Goal: Task Accomplishment & Management: Use online tool/utility

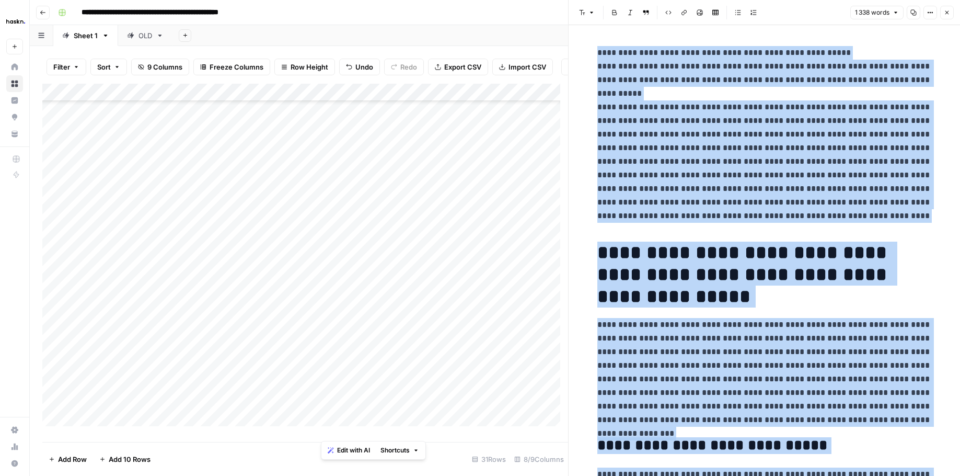
scroll to position [2609, 0]
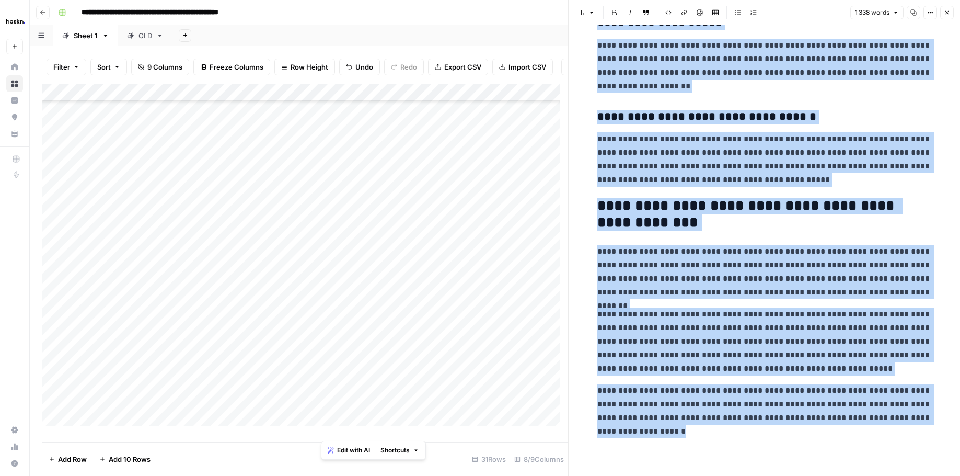
click at [941, 12] on button "Close" at bounding box center [947, 13] width 14 height 14
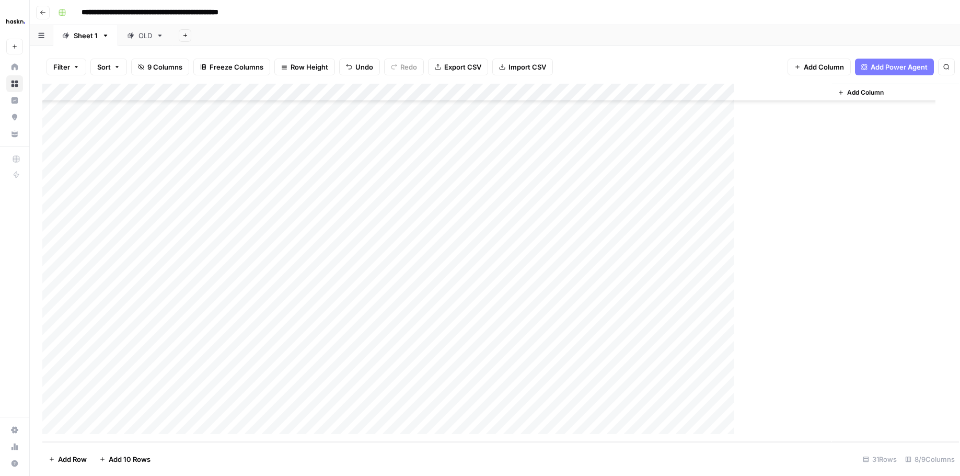
scroll to position [227, 0]
click at [674, 395] on div "Add Column" at bounding box center [494, 263] width 905 height 358
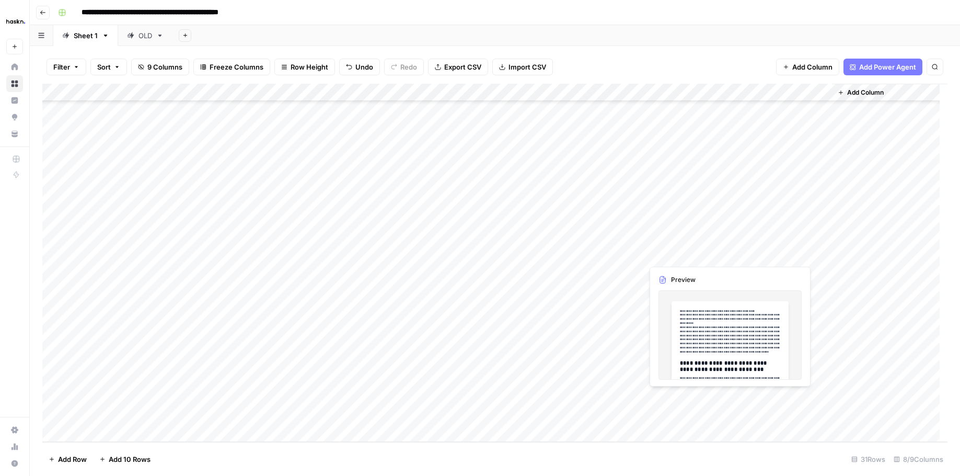
click at [730, 397] on div "Add Column" at bounding box center [494, 263] width 905 height 358
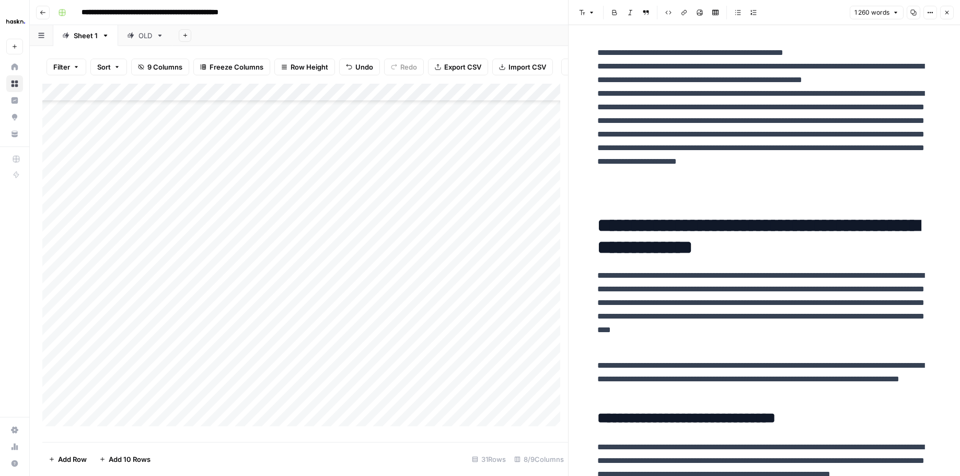
click at [601, 91] on p "**********" at bounding box center [764, 120] width 334 height 149
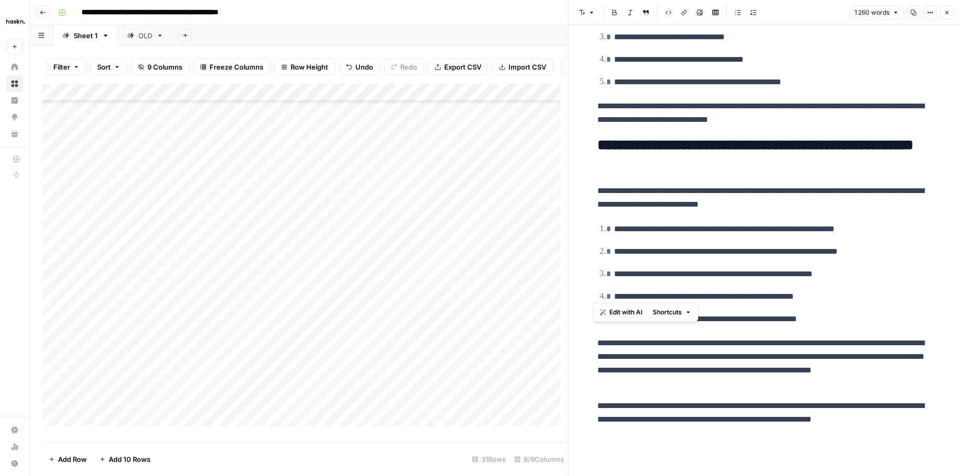
scroll to position [2827, 0]
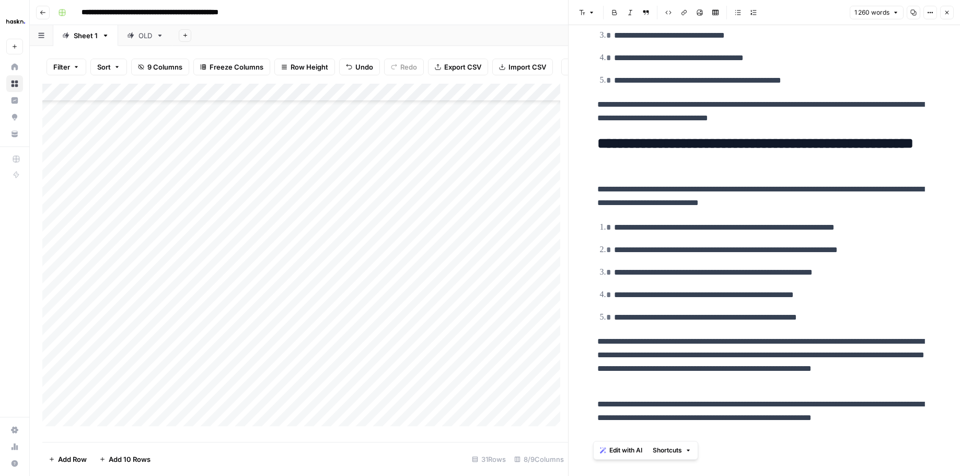
drag, startPoint x: 597, startPoint y: 50, endPoint x: 862, endPoint y: 430, distance: 463.2
copy div "**********"
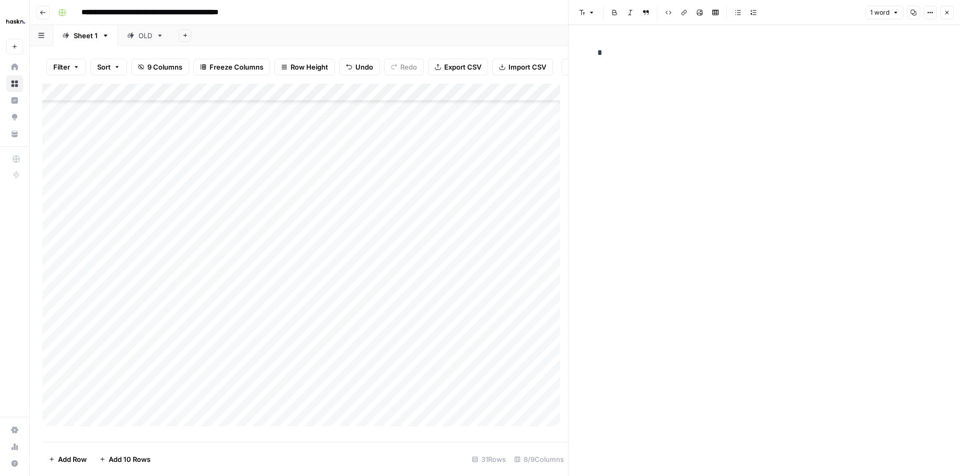
scroll to position [2790, 0]
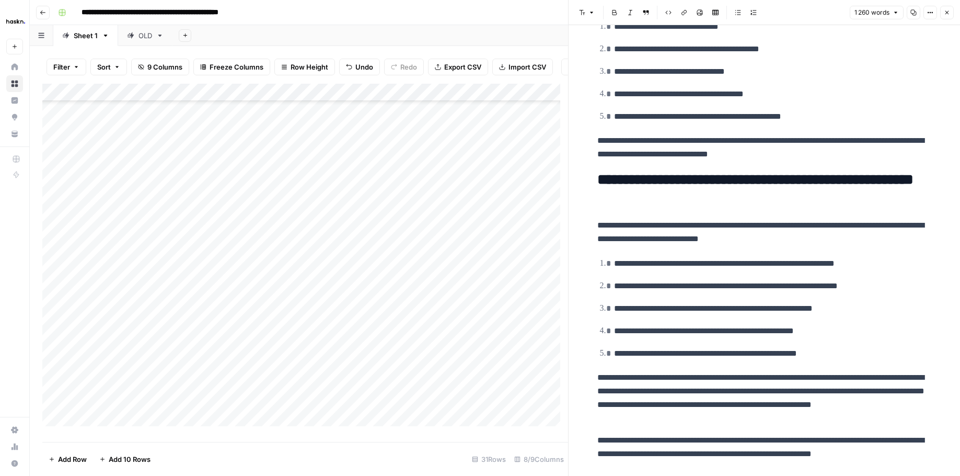
click at [946, 13] on icon "button" at bounding box center [947, 12] width 6 height 6
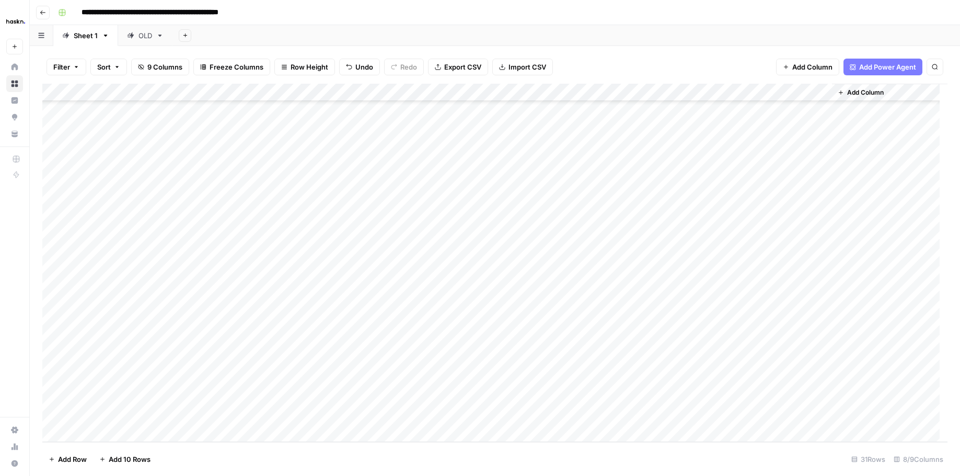
scroll to position [225, 0]
click at [631, 399] on div "Add Column" at bounding box center [494, 263] width 905 height 358
click at [728, 401] on div "Add Column" at bounding box center [494, 263] width 905 height 358
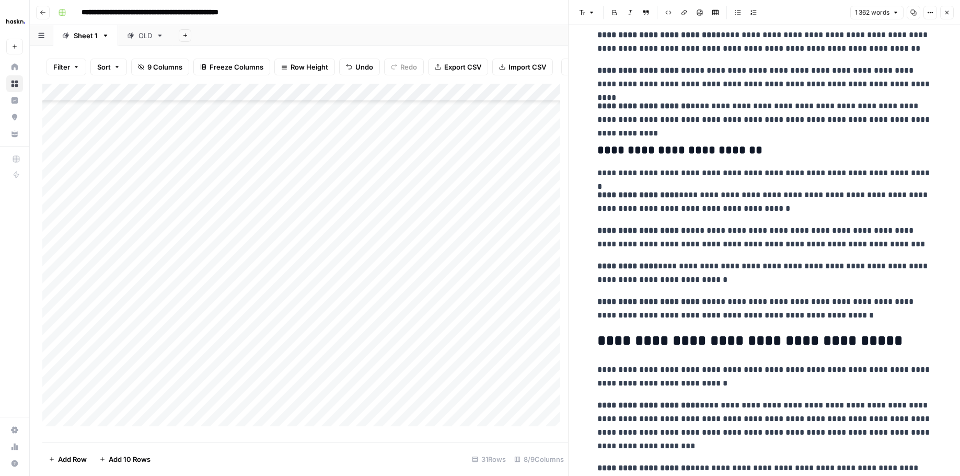
scroll to position [1375, 0]
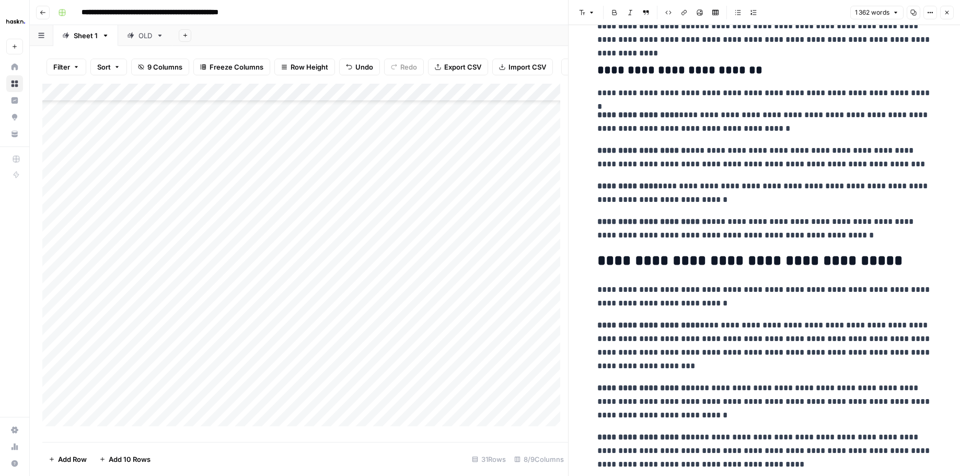
click at [693, 198] on p "**********" at bounding box center [764, 192] width 334 height 27
copy div "**********"
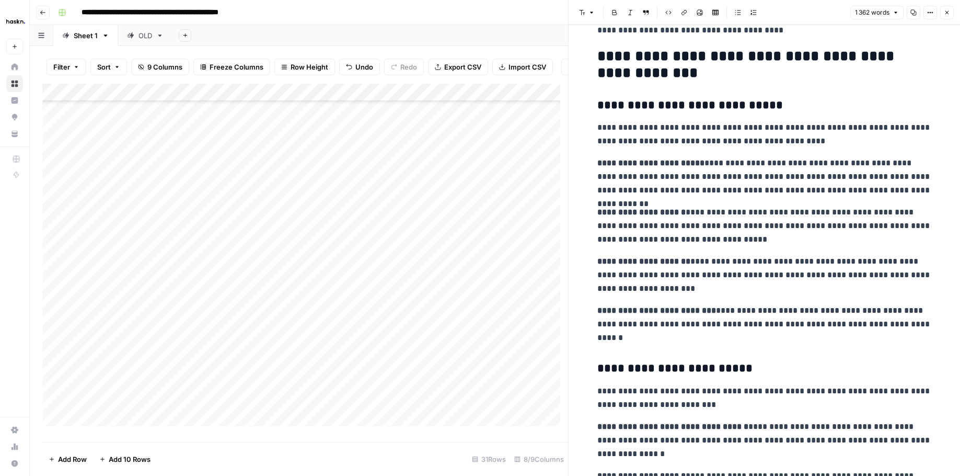
scroll to position [652, 0]
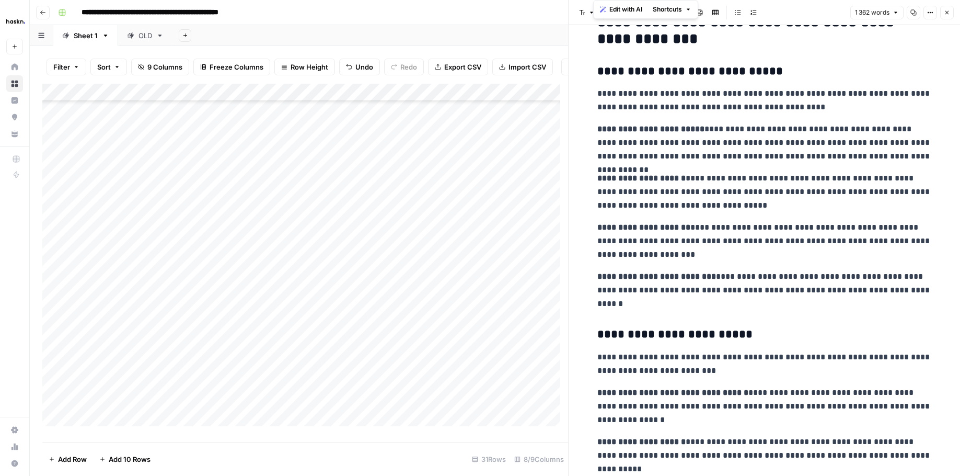
click at [949, 14] on icon "button" at bounding box center [947, 12] width 6 height 6
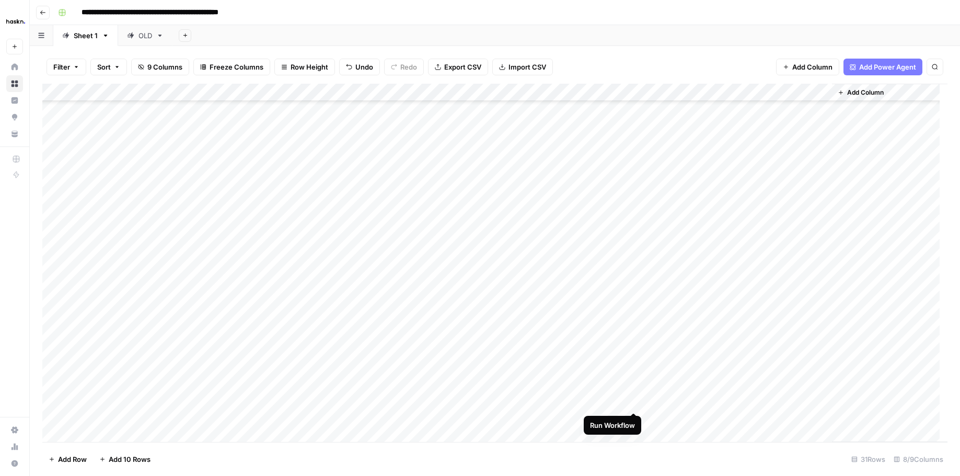
click at [633, 400] on div "Add Column" at bounding box center [494, 263] width 905 height 358
click at [733, 398] on div "Add Column" at bounding box center [494, 263] width 905 height 358
drag, startPoint x: 728, startPoint y: 401, endPoint x: 721, endPoint y: 401, distance: 6.8
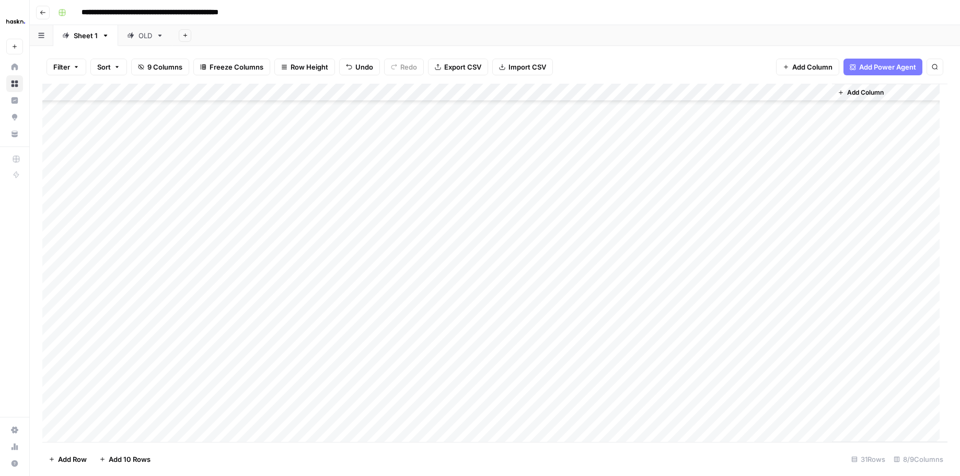
click at [728, 401] on div "Add Column" at bounding box center [494, 263] width 905 height 358
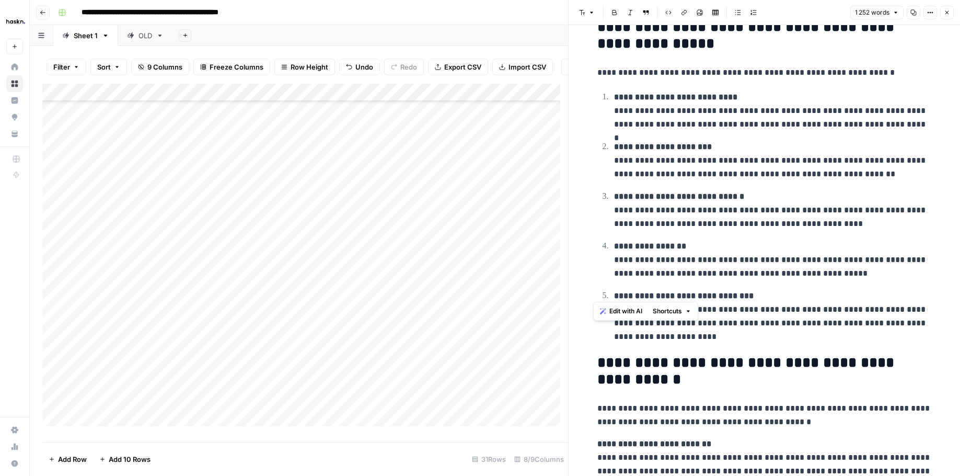
scroll to position [2311, 0]
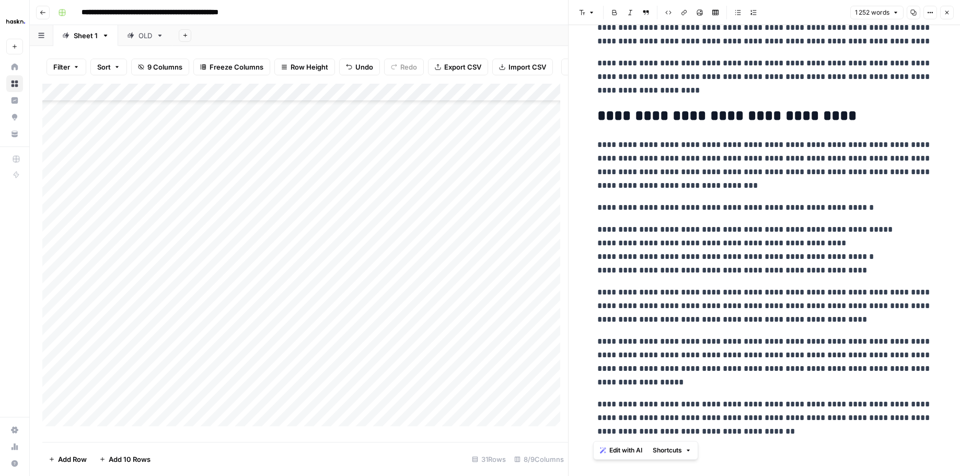
drag, startPoint x: 596, startPoint y: 51, endPoint x: 899, endPoint y: 446, distance: 498.0
copy div "**********"
drag, startPoint x: 942, startPoint y: 14, endPoint x: 926, endPoint y: 15, distance: 16.3
click at [943, 14] on button "Close" at bounding box center [947, 13] width 14 height 14
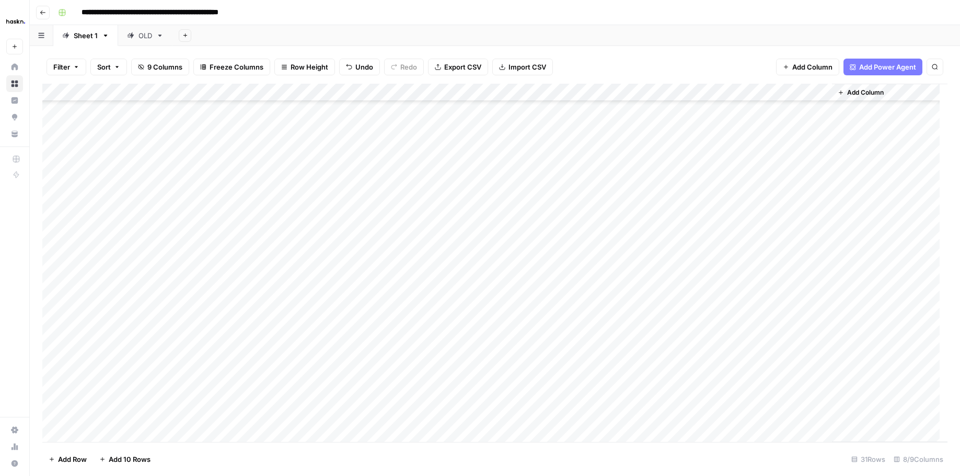
click at [619, 89] on div "Add Column" at bounding box center [494, 263] width 905 height 358
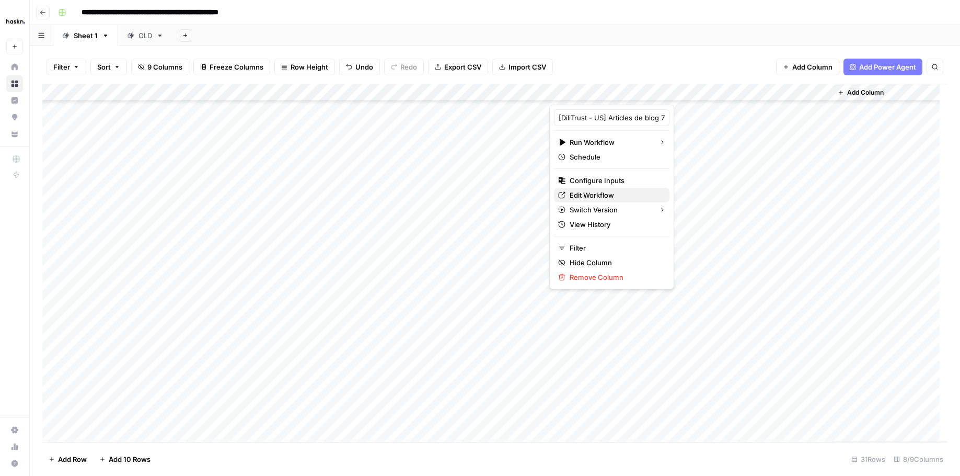
click at [611, 196] on span "Edit Workflow" at bounding box center [615, 195] width 91 height 10
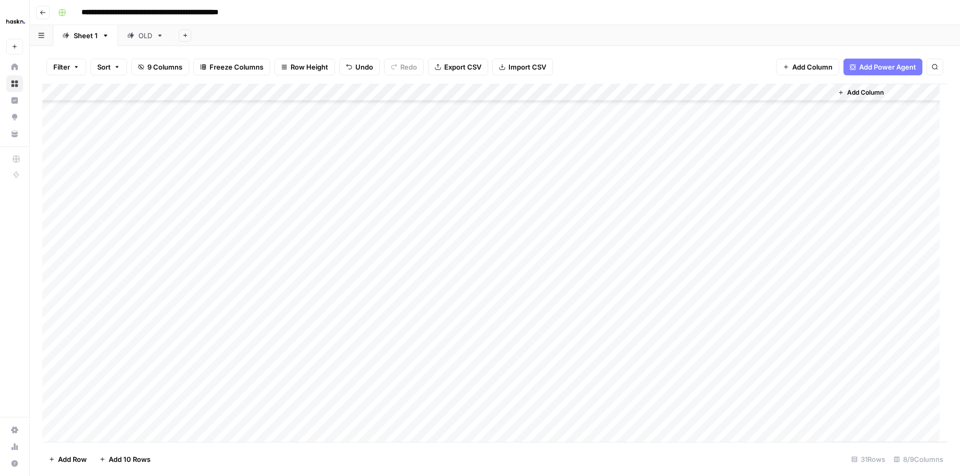
click at [108, 398] on div "Add Column" at bounding box center [494, 263] width 905 height 358
click at [108, 397] on div "Add Column" at bounding box center [494, 263] width 905 height 358
click at [276, 414] on div "Add Column" at bounding box center [494, 263] width 905 height 358
click at [239, 402] on div "Add Column" at bounding box center [494, 263] width 905 height 358
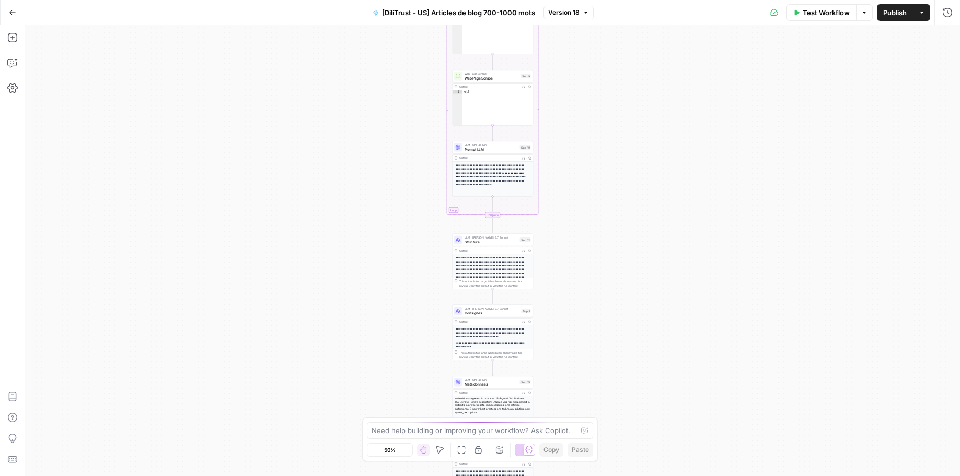
click at [812, 10] on span "Test Workflow" at bounding box center [826, 12] width 47 height 10
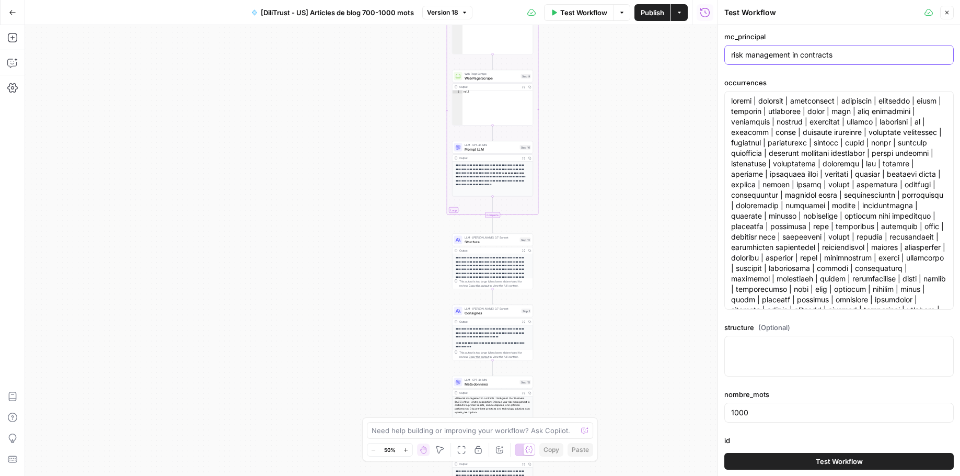
click at [782, 55] on input "risk management in contracts" at bounding box center [839, 55] width 216 height 10
click at [781, 55] on input "risk management in contracts" at bounding box center [839, 55] width 216 height 10
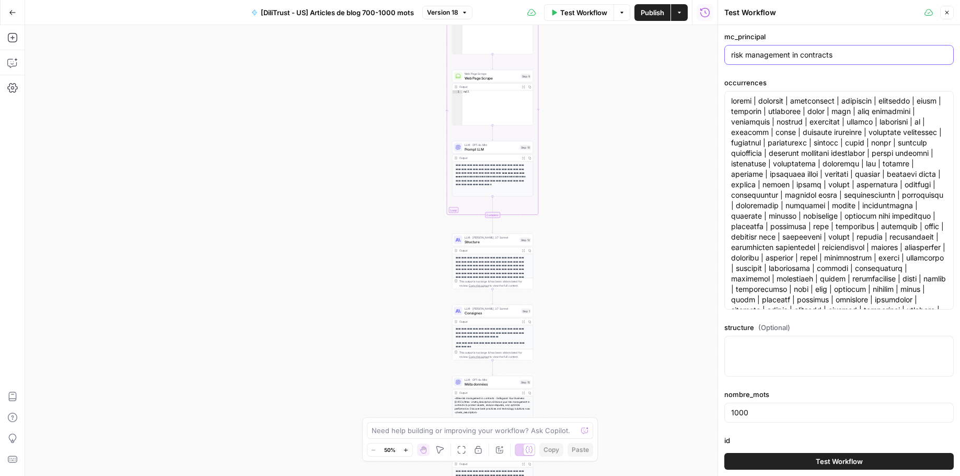
click at [781, 55] on input "risk management in contracts" at bounding box center [839, 55] width 216 height 10
paste input "kpi legal"
type input "kpi legal"
click at [863, 210] on textarea "occurrences" at bounding box center [839, 258] width 216 height 324
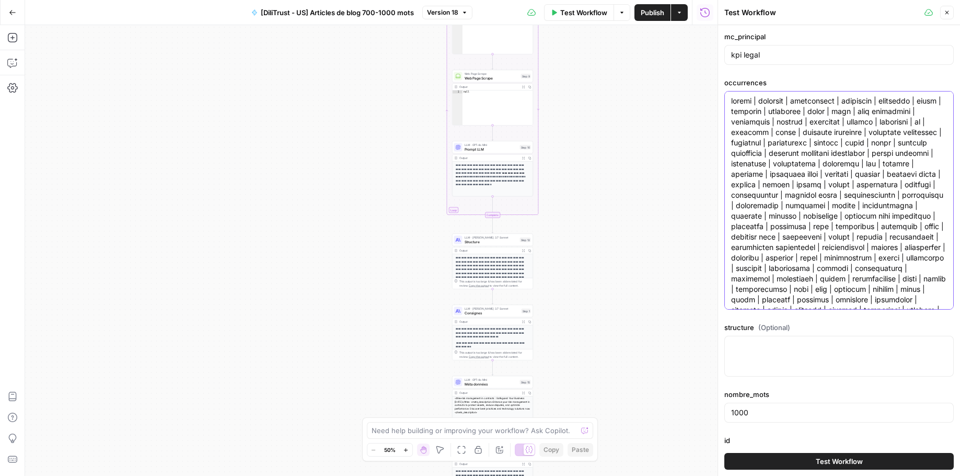
click at [863, 210] on textarea "occurrences" at bounding box center [839, 258] width 216 height 324
paste textarea "services | business | work | understanding | learn | us | privacy | terms | hel…"
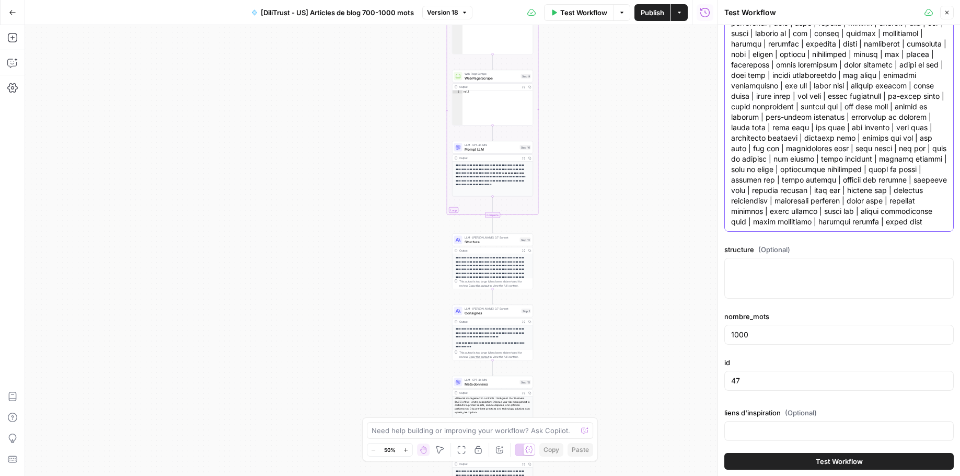
scroll to position [83, 0]
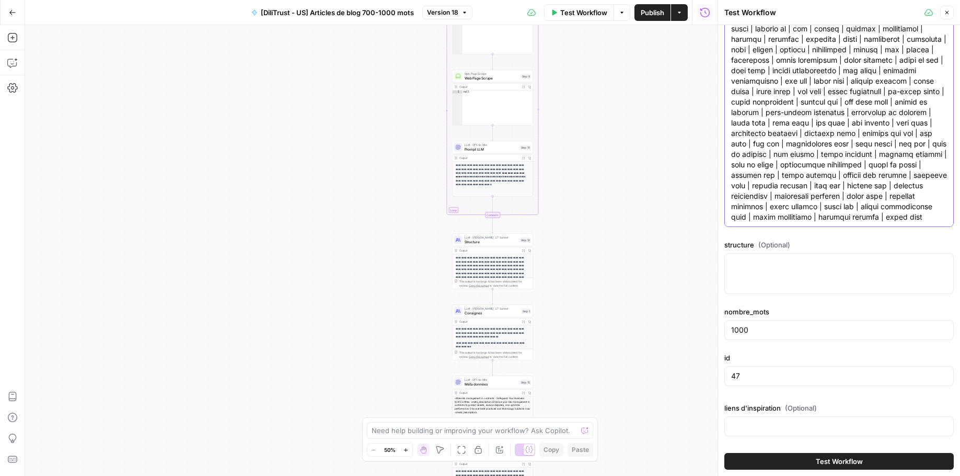
type textarea "services | business | work | understanding | learn | us | privacy | terms | hel…"
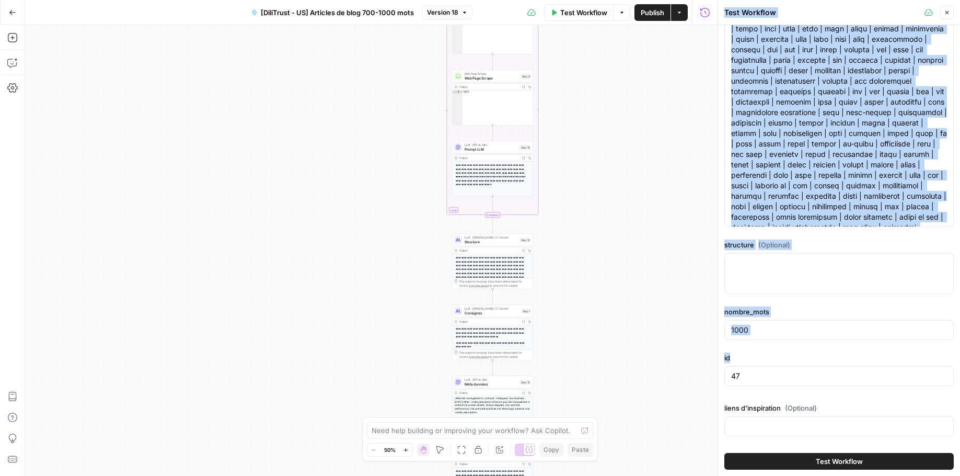
drag, startPoint x: 752, startPoint y: 383, endPoint x: 724, endPoint y: 376, distance: 28.0
click at [724, 376] on div "47" at bounding box center [838, 376] width 229 height 20
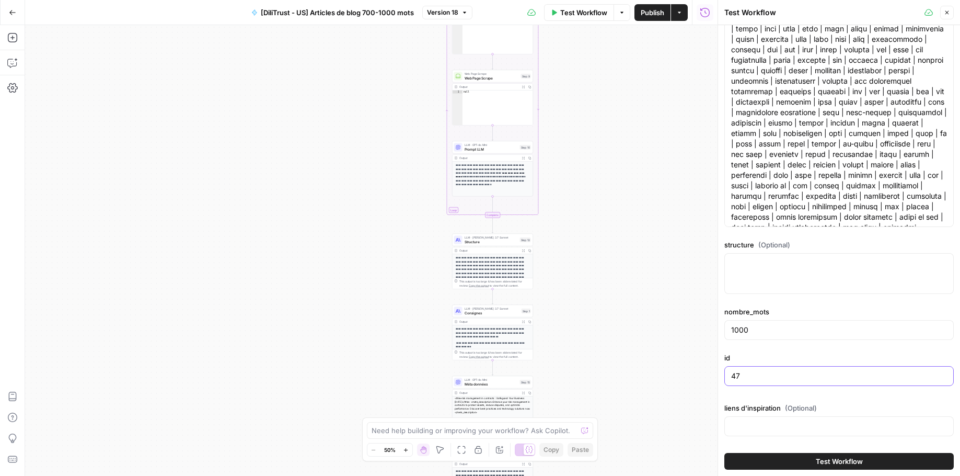
type input "4"
type input "51"
click at [816, 460] on span "Test Workflow" at bounding box center [839, 461] width 47 height 10
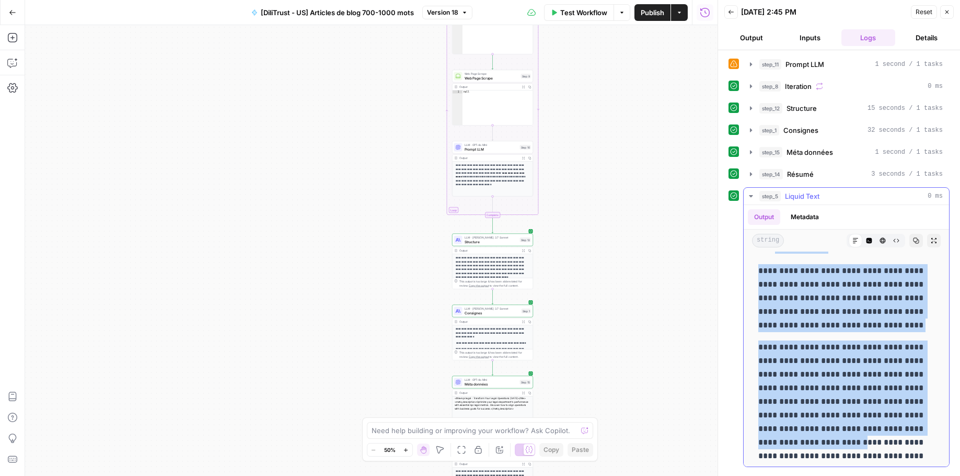
scroll to position [4849, 0]
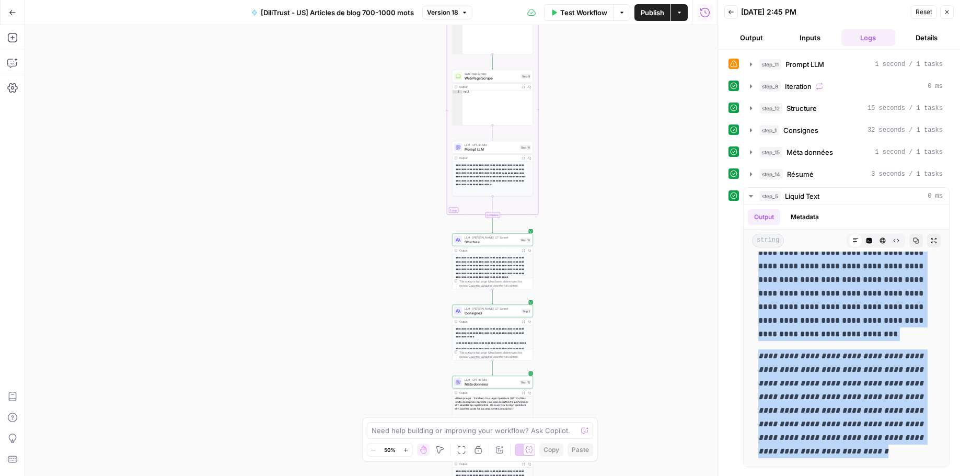
drag, startPoint x: 755, startPoint y: 266, endPoint x: 910, endPoint y: 473, distance: 259.1
click at [910, 473] on div "**********" at bounding box center [839, 262] width 242 height 425
copy div "**********"
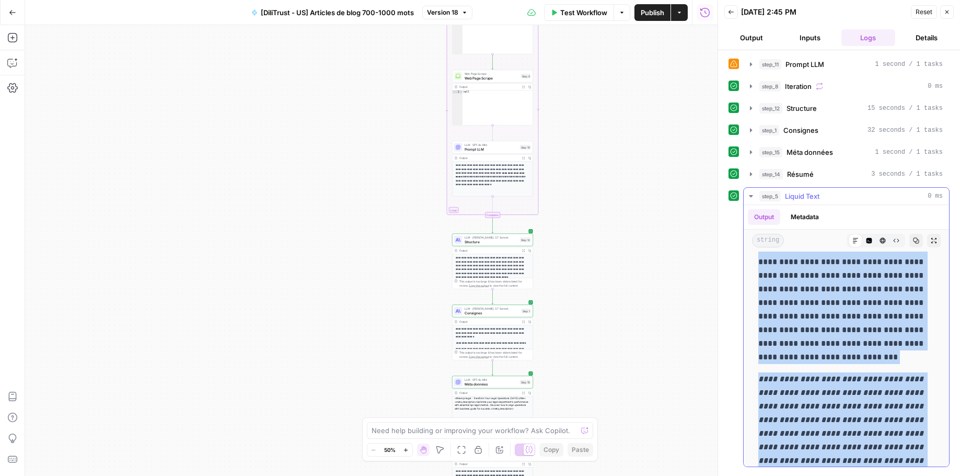
scroll to position [4769, 0]
